Goal: Information Seeking & Learning: Check status

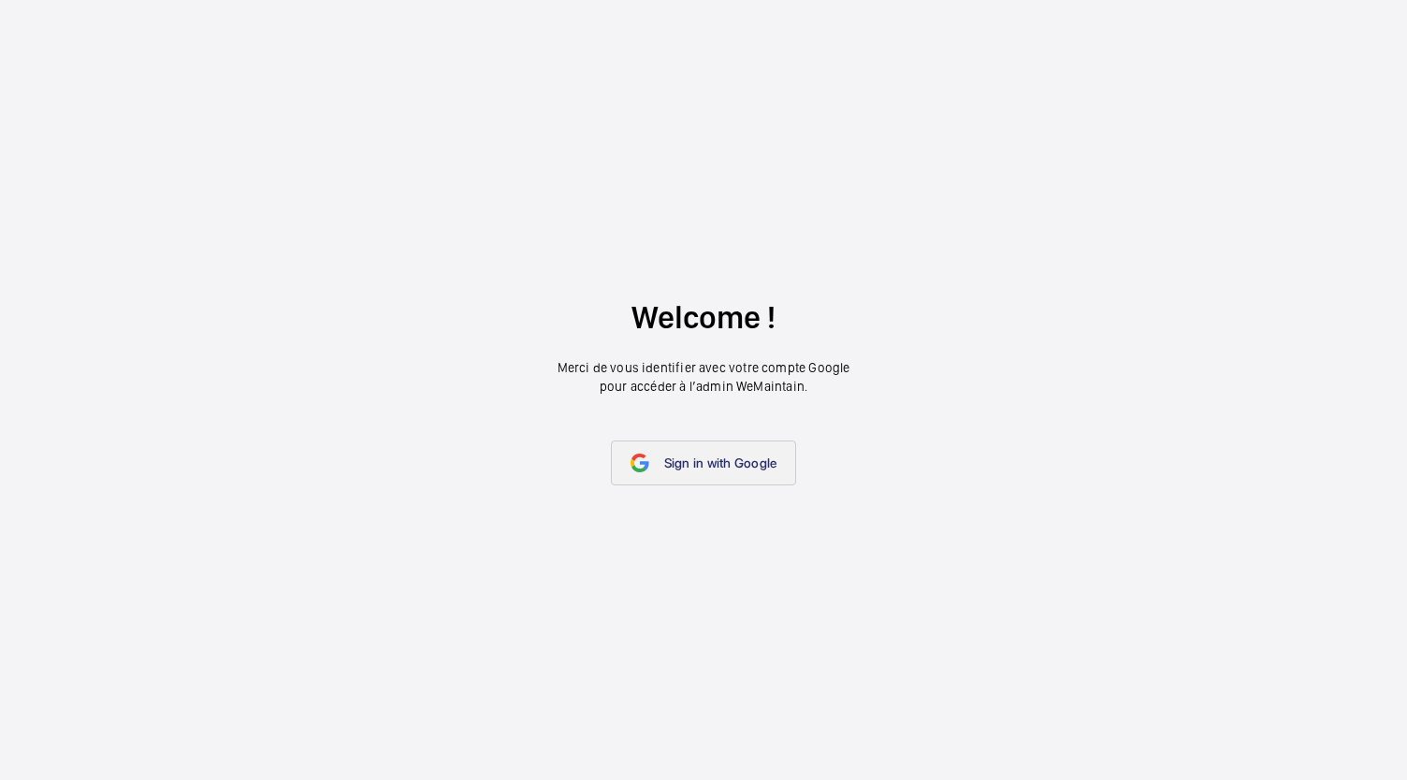
click at [726, 460] on span "Sign in with Google" at bounding box center [720, 463] width 113 height 15
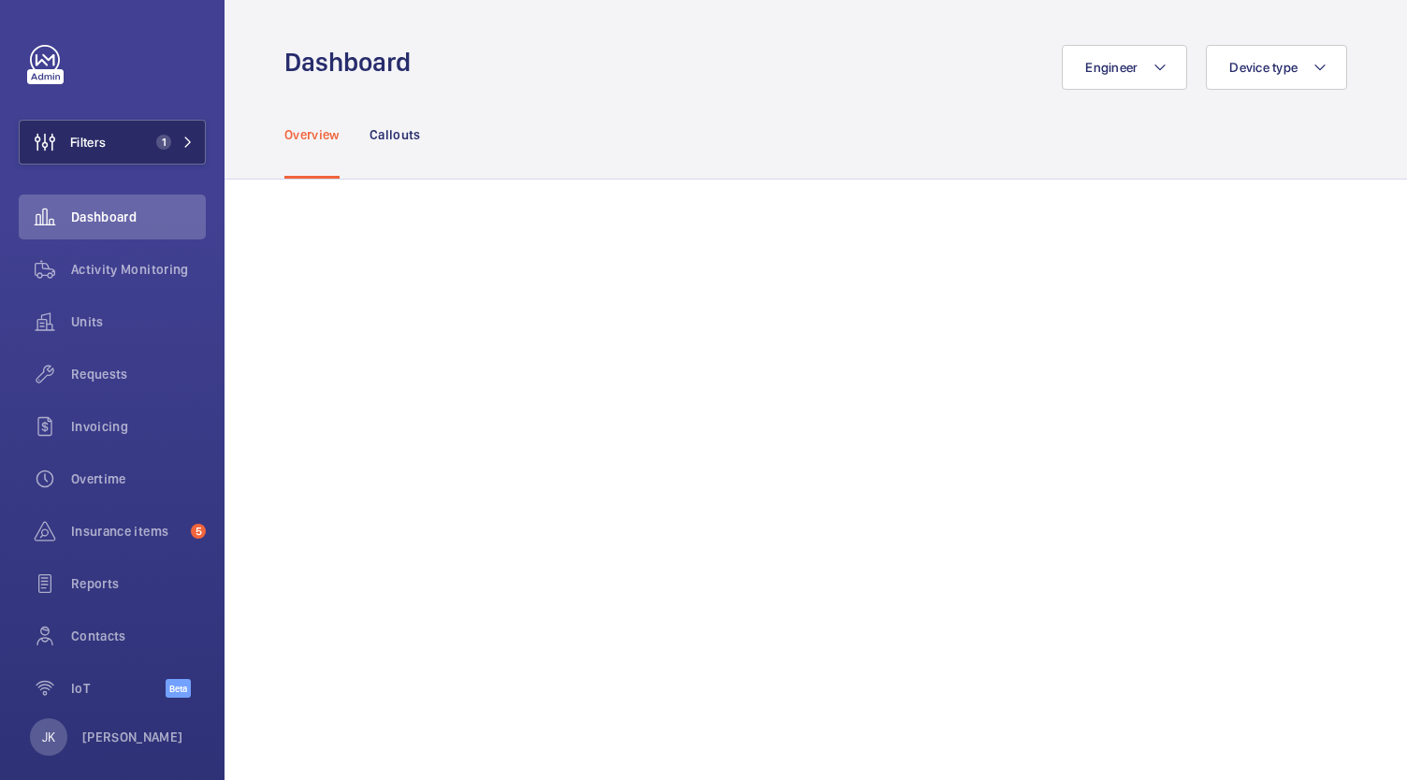
click at [111, 154] on button "Filters 1" at bounding box center [112, 142] width 187 height 45
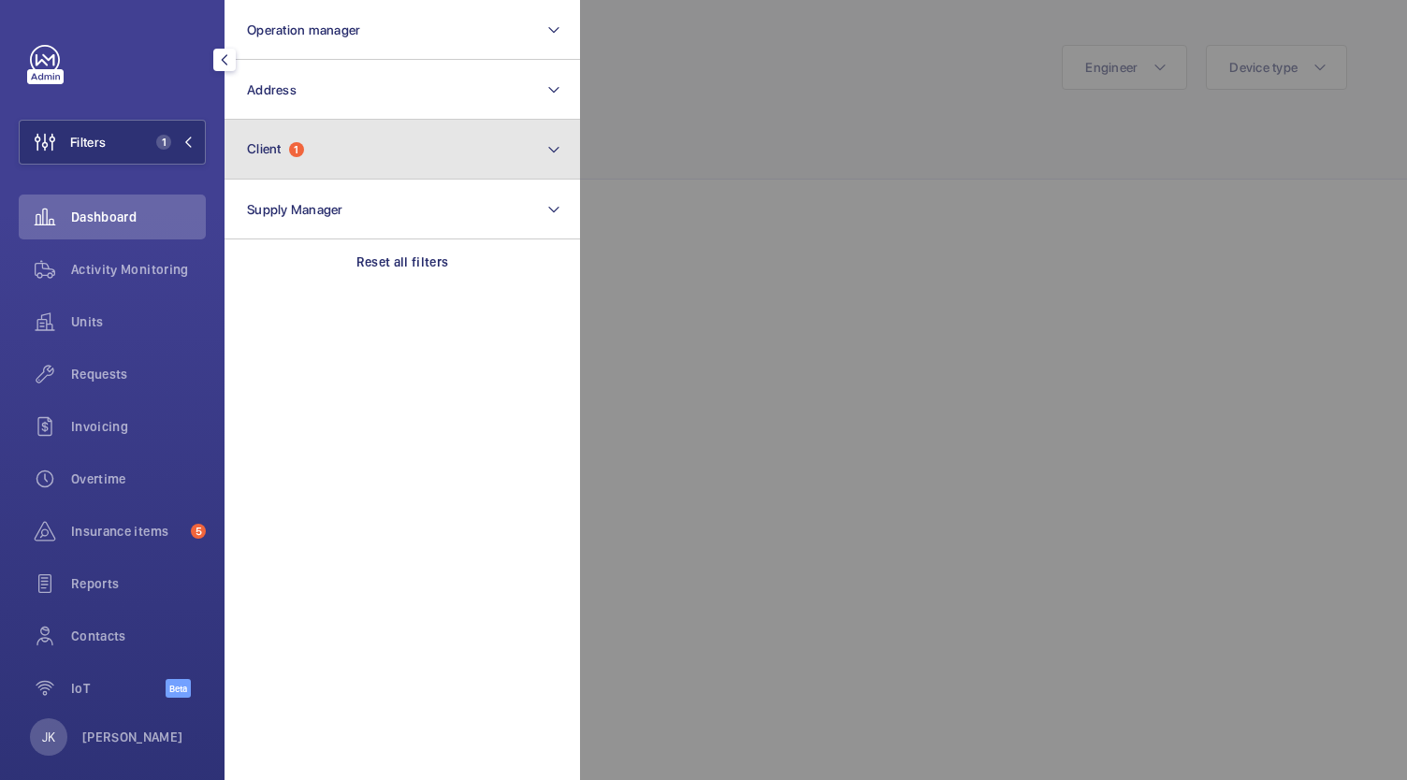
click at [503, 156] on button "Client 1" at bounding box center [401, 150] width 355 height 60
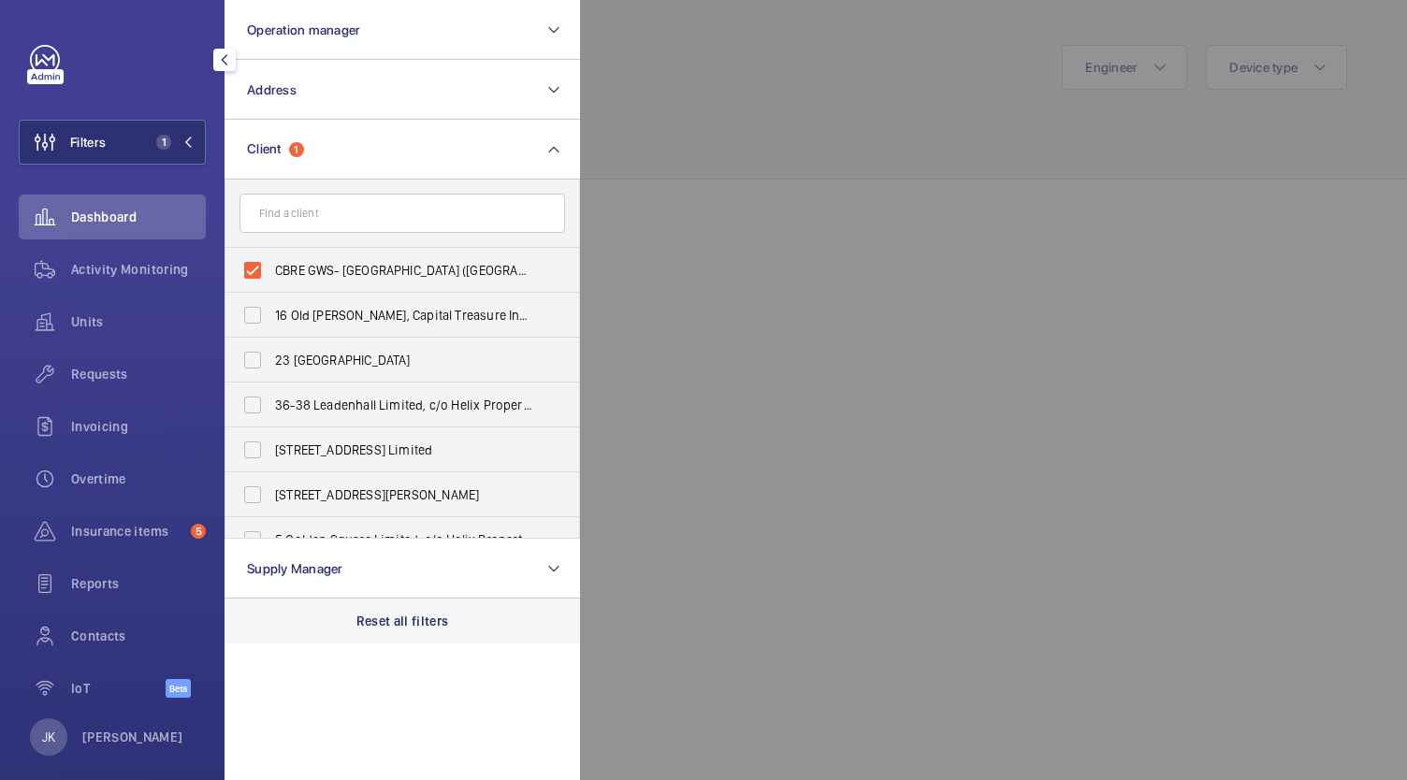
click at [419, 627] on p "Reset all filters" at bounding box center [402, 621] width 93 height 19
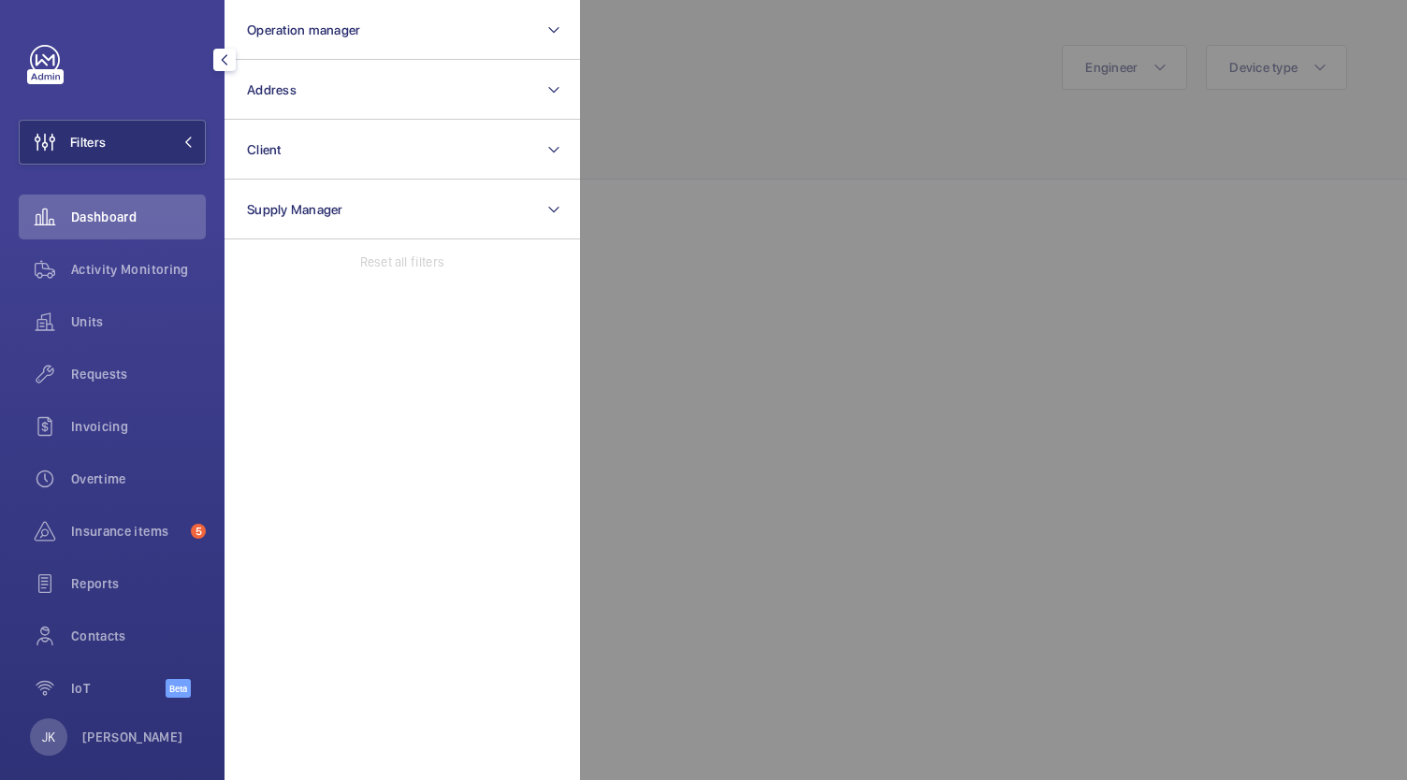
click at [792, 192] on div at bounding box center [1283, 390] width 1407 height 780
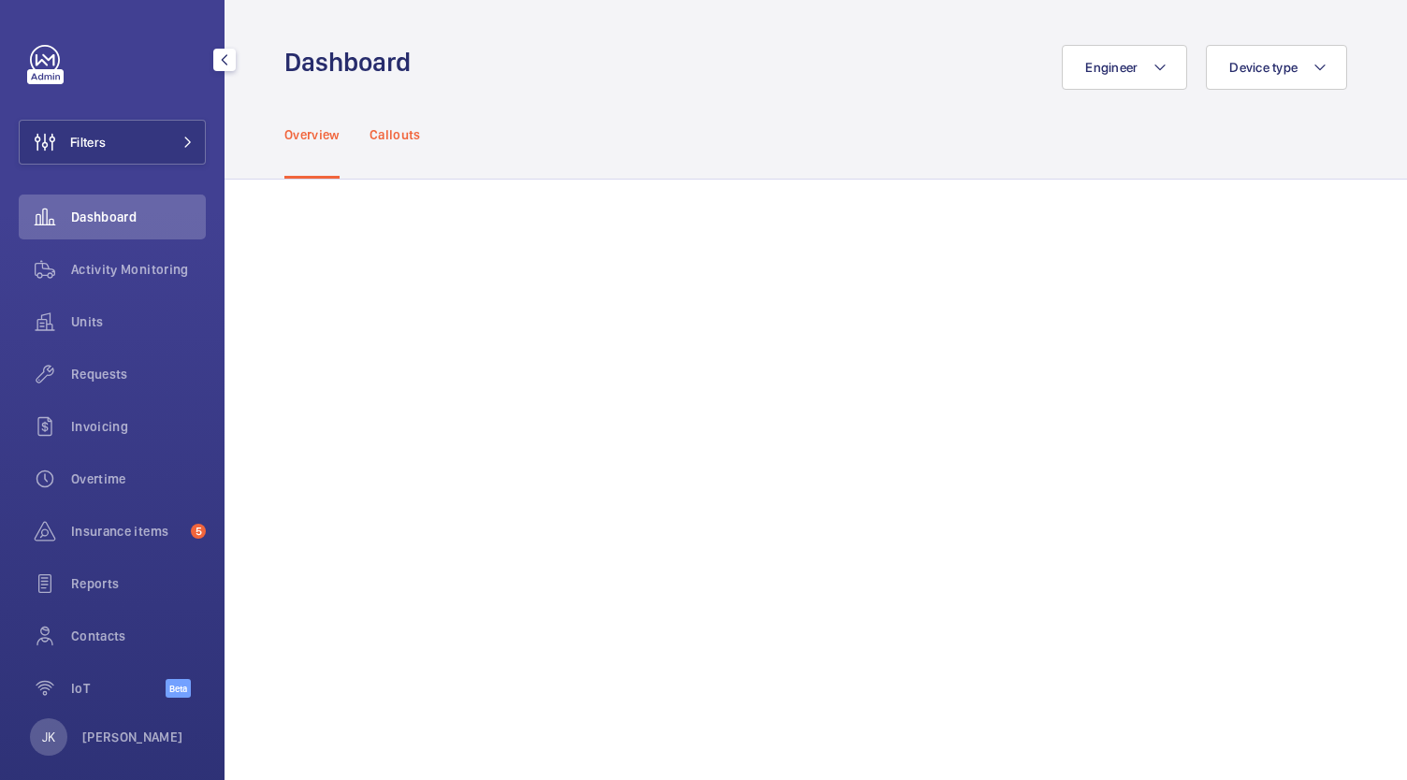
click at [407, 121] on div "Callouts" at bounding box center [394, 134] width 51 height 89
click at [318, 161] on div "Overview" at bounding box center [311, 134] width 55 height 89
click at [99, 141] on span "Filters" at bounding box center [88, 142] width 36 height 19
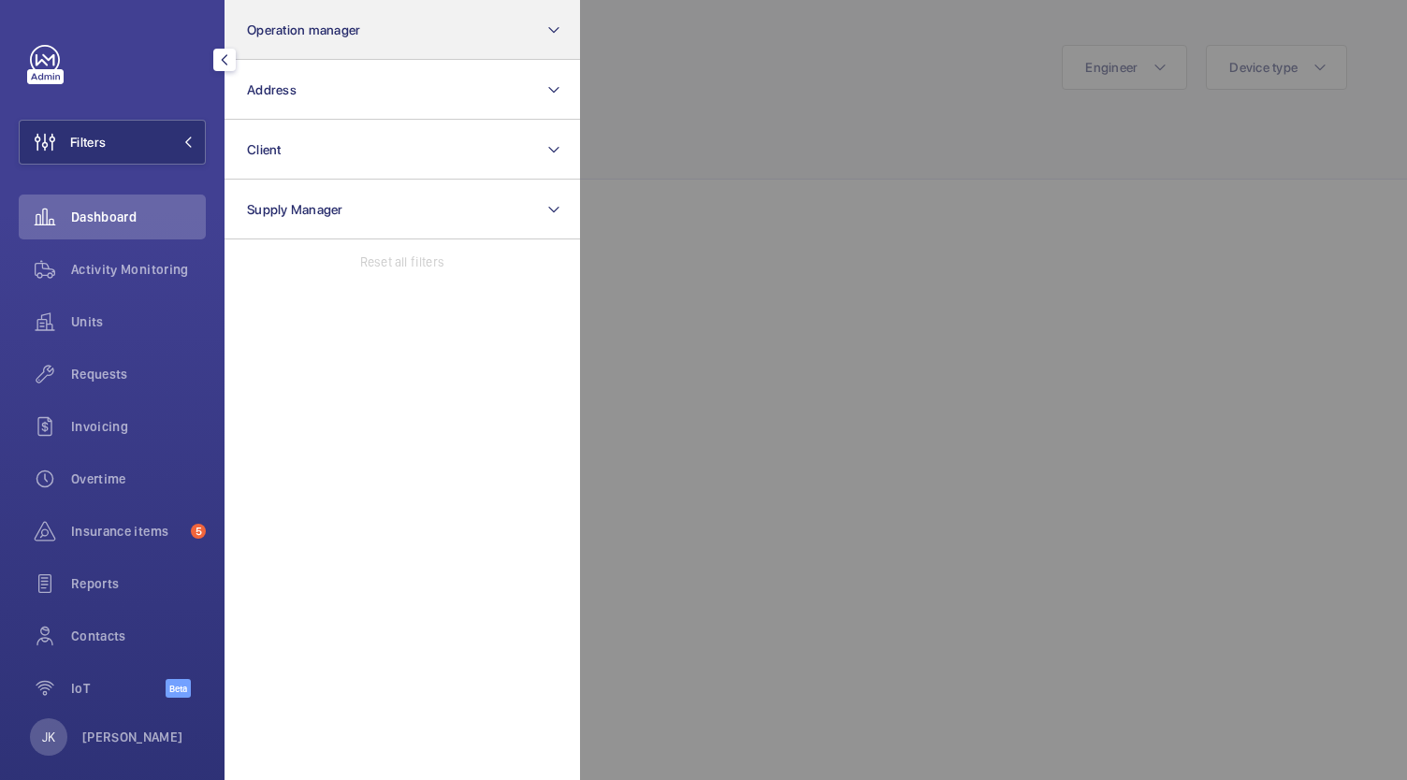
click at [470, 34] on button "Operation manager" at bounding box center [401, 30] width 355 height 60
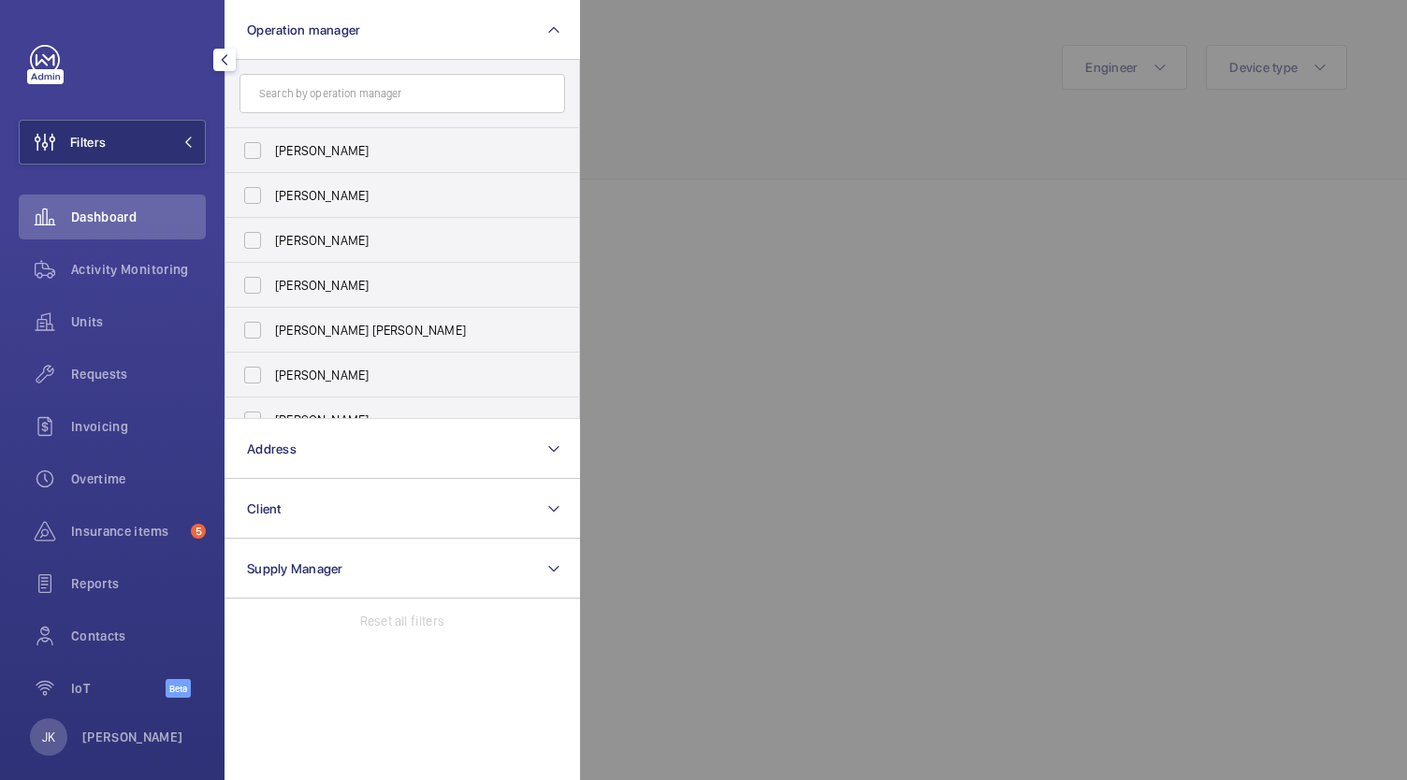
click at [481, 90] on input "text" at bounding box center [402, 93] width 326 height 39
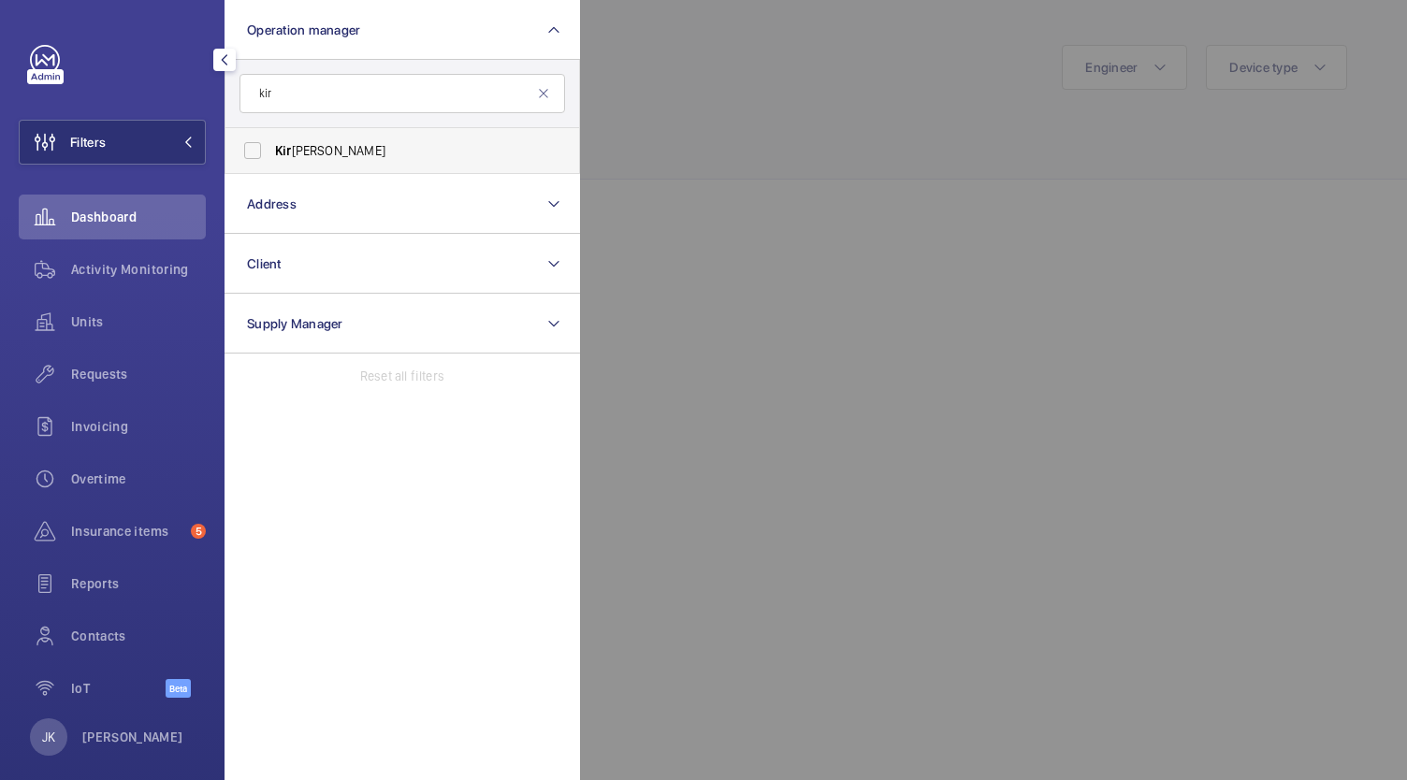
type input "kir"
click at [320, 170] on label "Kir sten Kalaher" at bounding box center [388, 150] width 326 height 45
click at [271, 169] on input "Kir sten Kalaher" at bounding box center [252, 150] width 37 height 37
checkbox input "true"
click at [879, 178] on div at bounding box center [1283, 390] width 1407 height 780
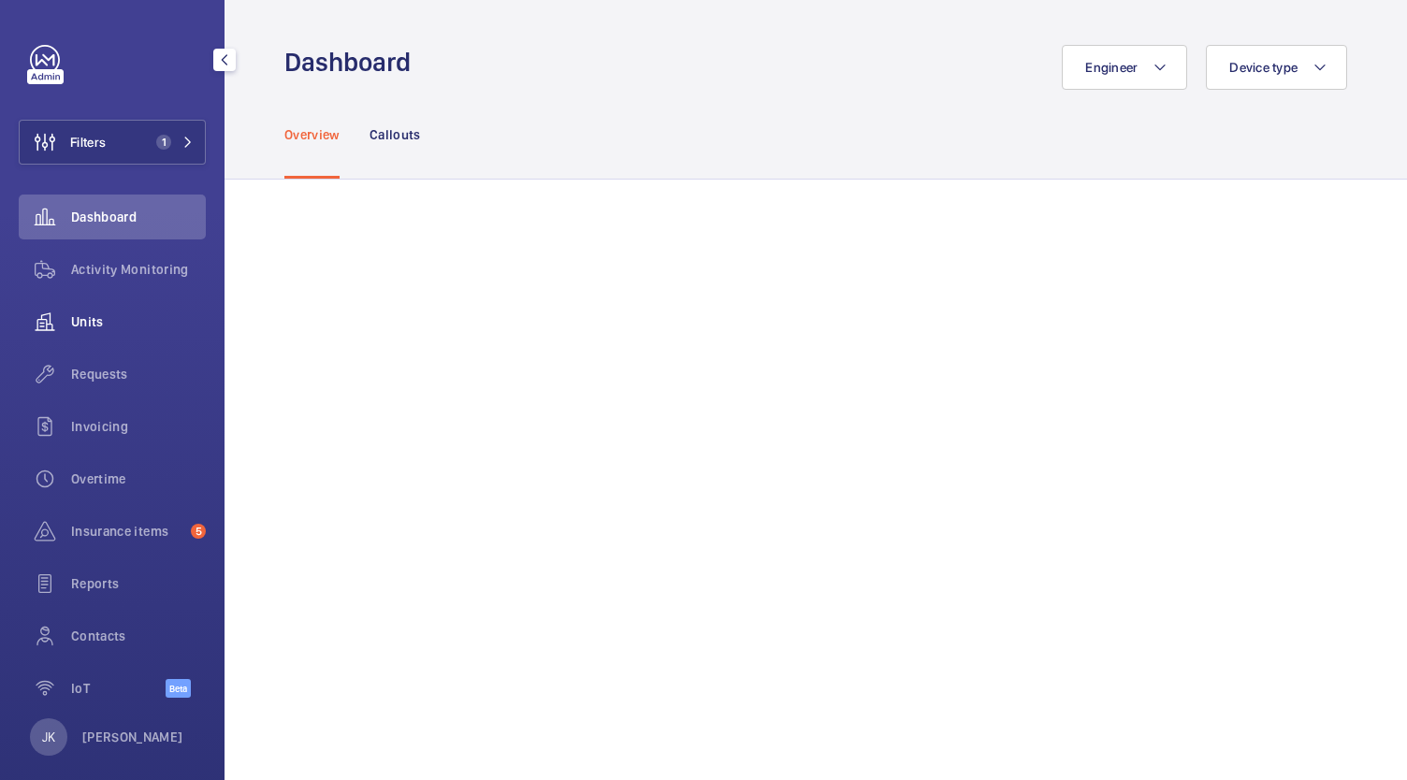
click at [119, 326] on span "Units" at bounding box center [138, 321] width 135 height 19
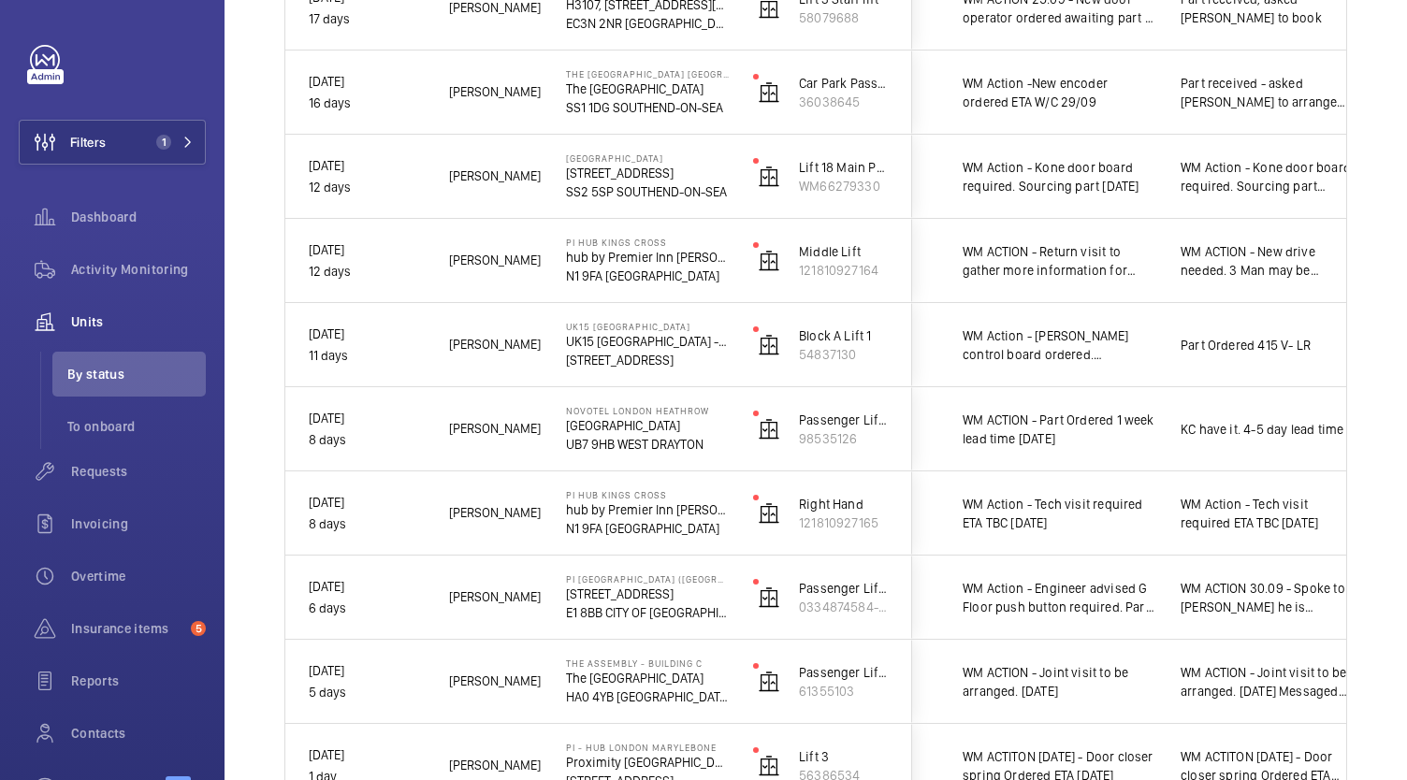
scroll to position [0, 399]
click at [1083, 275] on span "WM ACTION - Return visit to gather more information for drive replacement ETA T…" at bounding box center [1059, 260] width 194 height 37
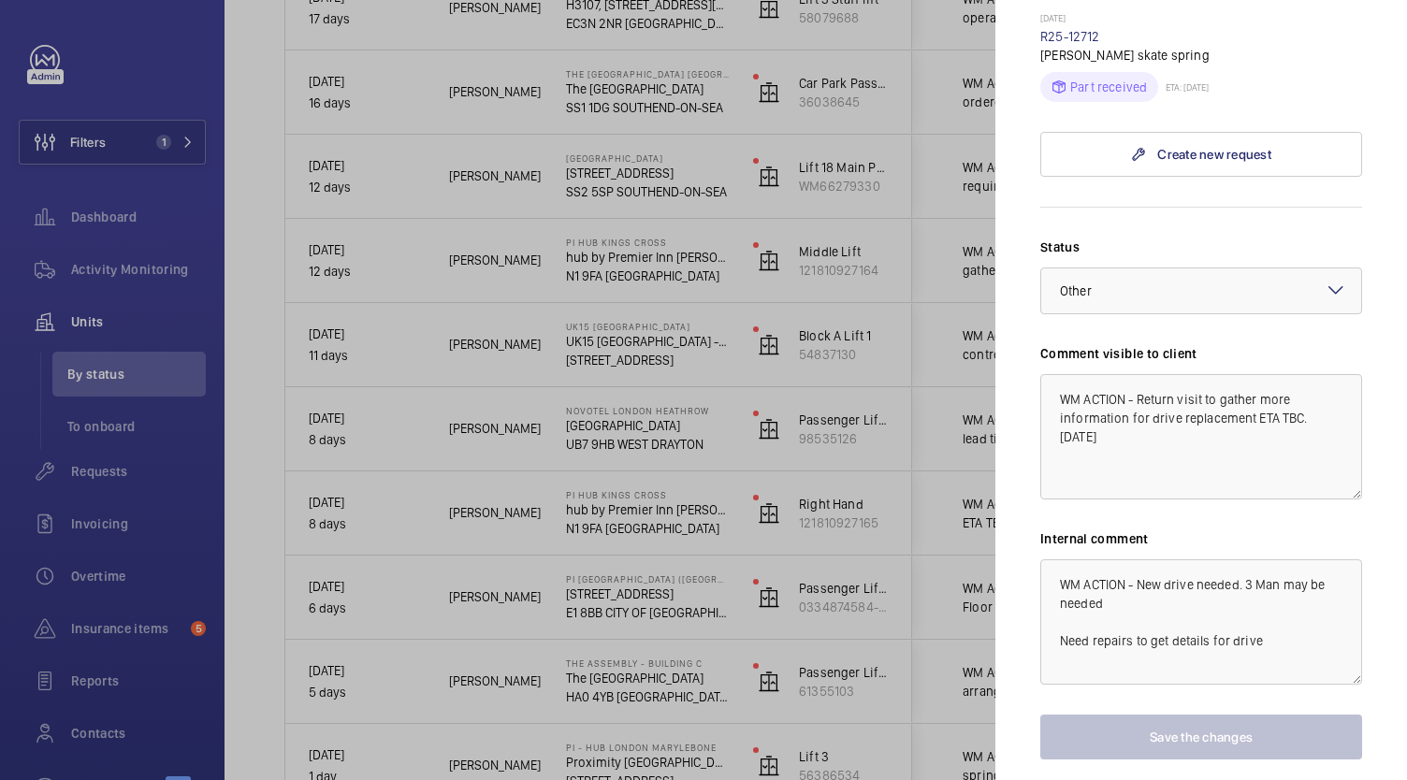
scroll to position [909, 0]
click at [1261, 372] on textarea "WM ACTION - Return visit to gather more information for drive replacement ETA T…" at bounding box center [1201, 434] width 322 height 125
click at [832, 533] on div at bounding box center [703, 390] width 1407 height 780
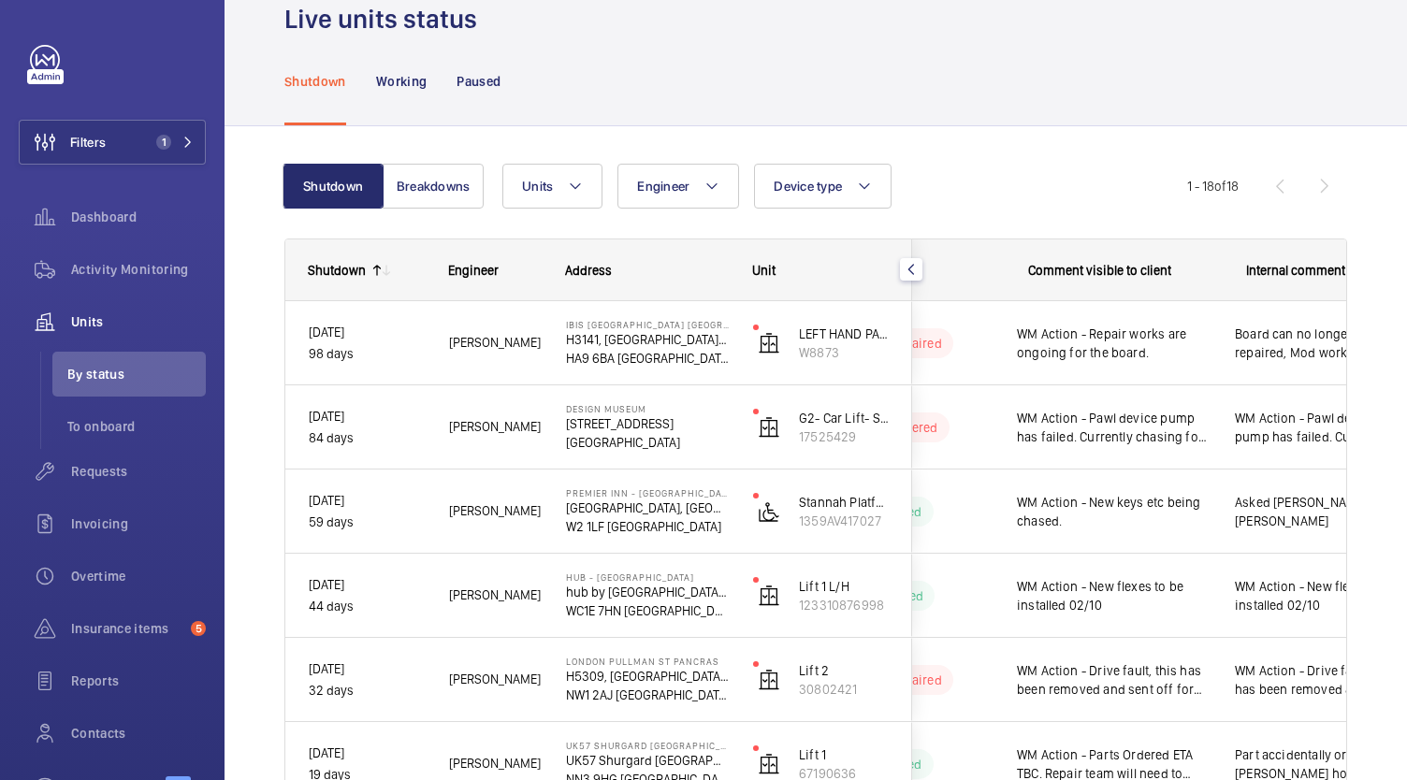
scroll to position [0, 351]
